Goal: Transaction & Acquisition: Book appointment/travel/reservation

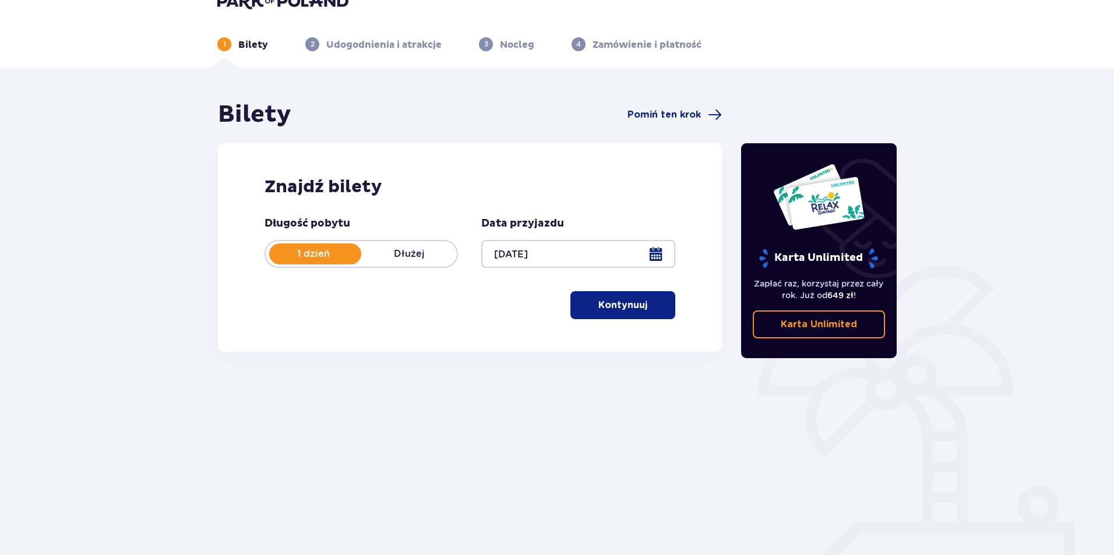
scroll to position [42, 0]
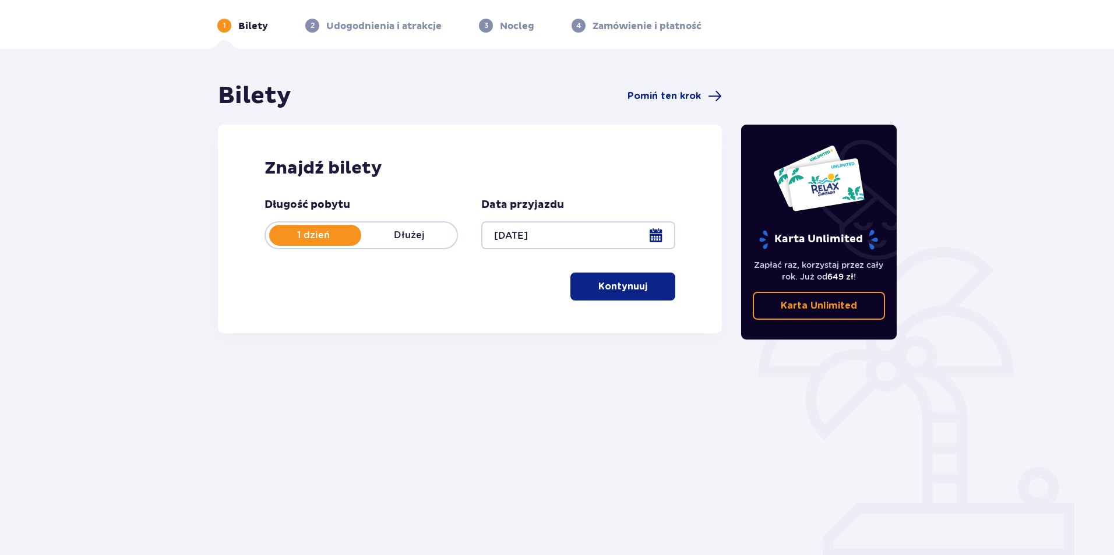
click at [622, 298] on button "Kontynuuj" at bounding box center [622, 287] width 105 height 28
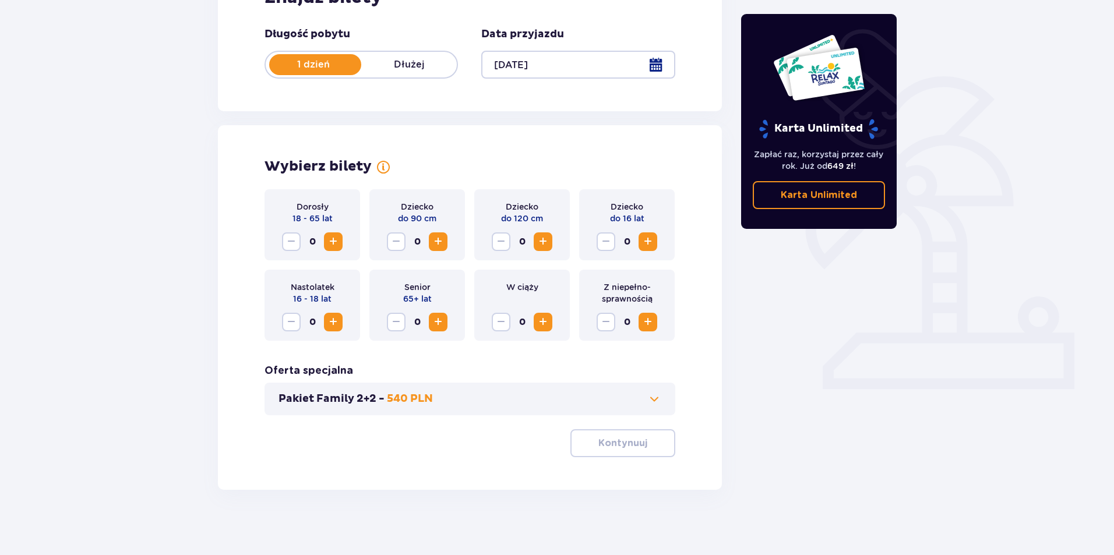
scroll to position [217, 0]
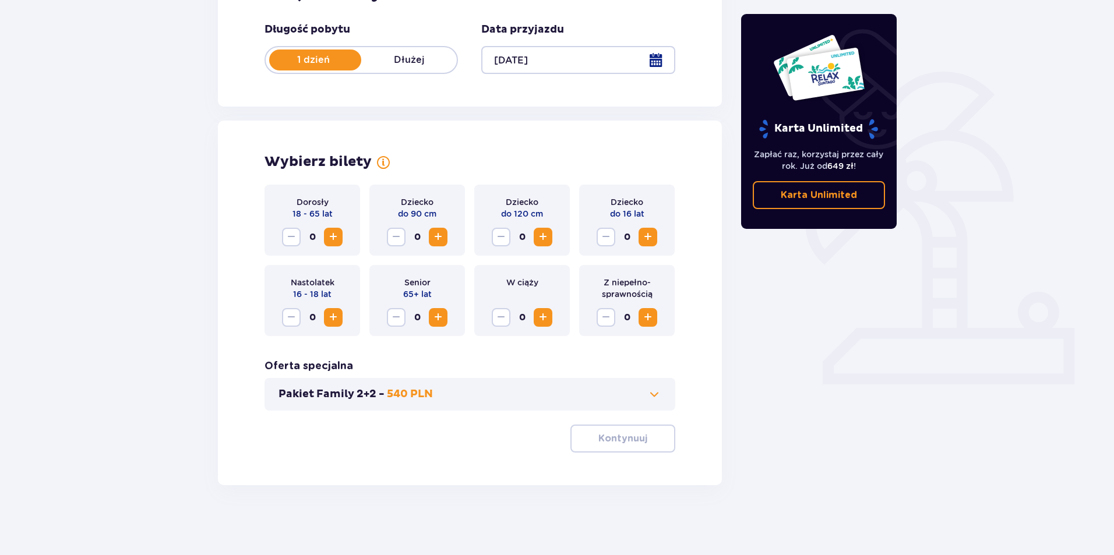
click at [647, 238] on span "Zwiększ" at bounding box center [648, 237] width 14 height 14
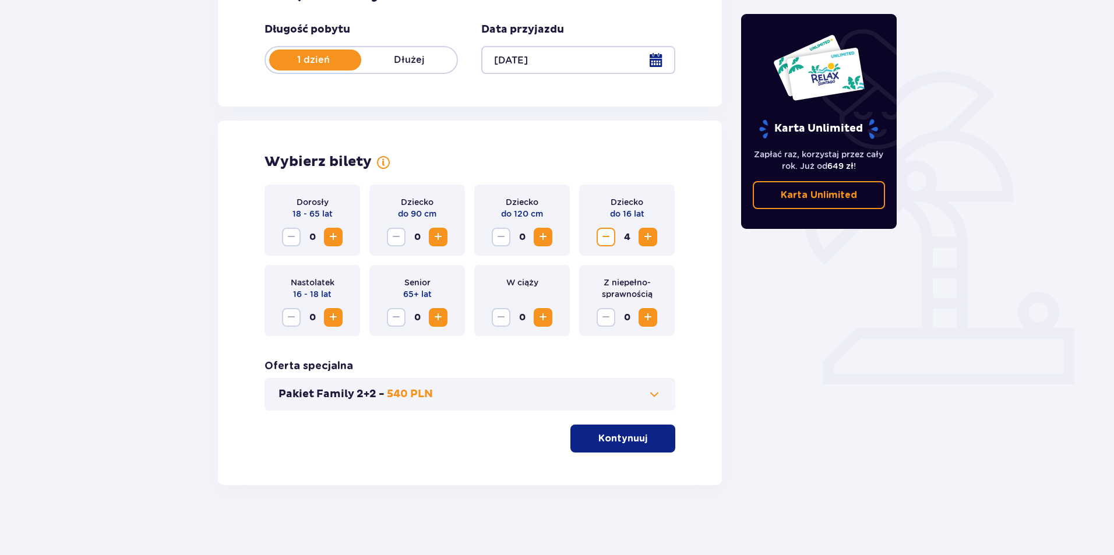
click at [647, 238] on span "Zwiększ" at bounding box center [648, 237] width 14 height 14
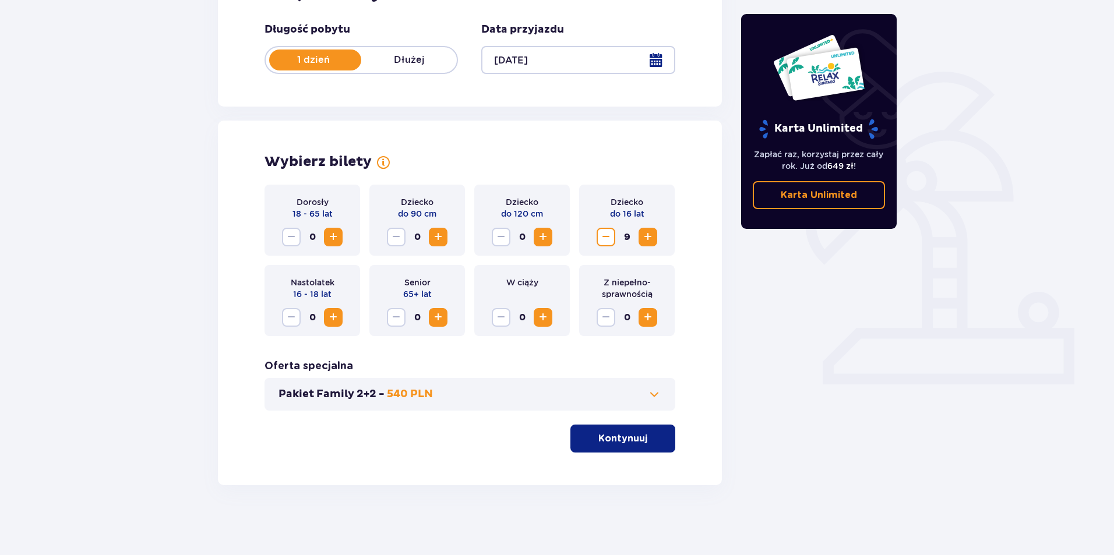
click at [647, 238] on span "Zwiększ" at bounding box center [648, 237] width 14 height 14
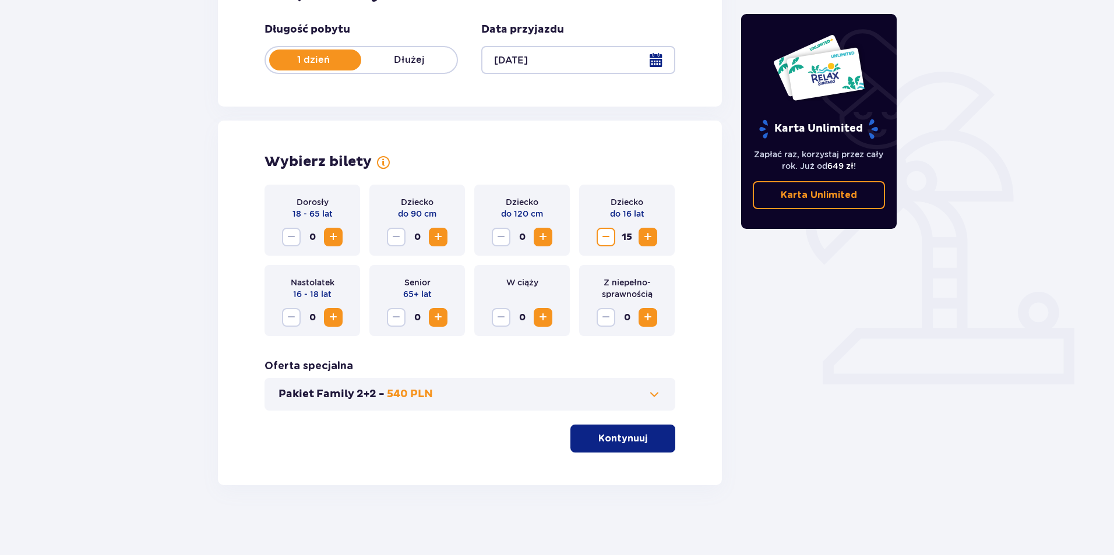
click at [647, 238] on span "Zwiększ" at bounding box center [648, 237] width 14 height 14
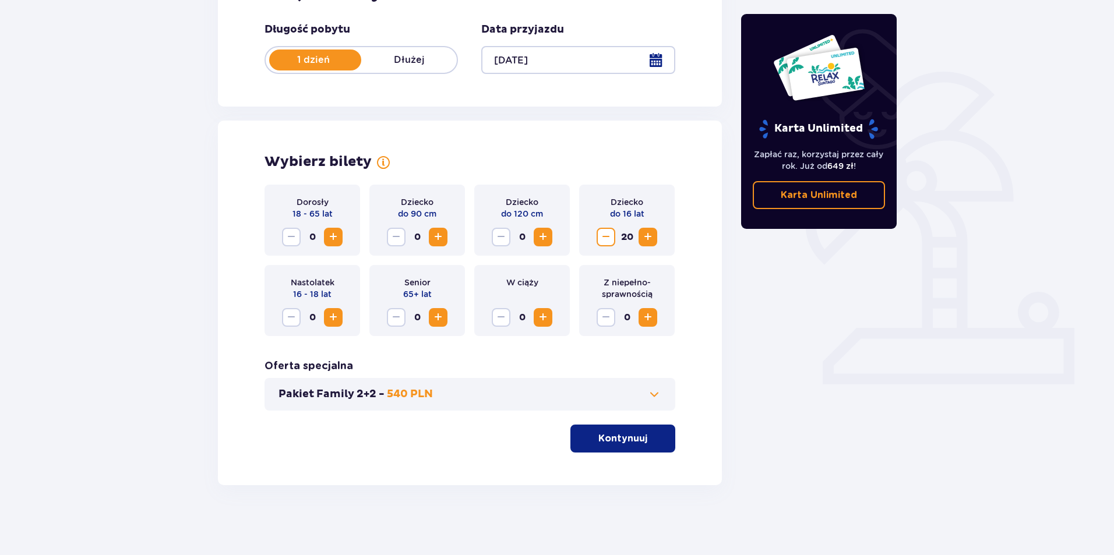
click at [647, 238] on span "Zwiększ" at bounding box center [648, 237] width 14 height 14
